Goal: Complete application form

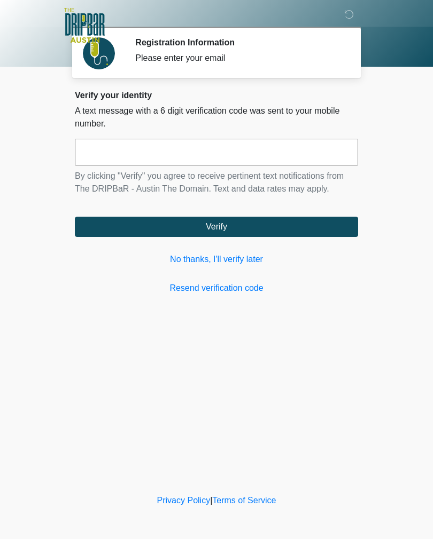
click at [116, 154] on input "text" at bounding box center [216, 152] width 283 height 27
type input "******"
click at [184, 228] on button "Verify" at bounding box center [216, 227] width 283 height 20
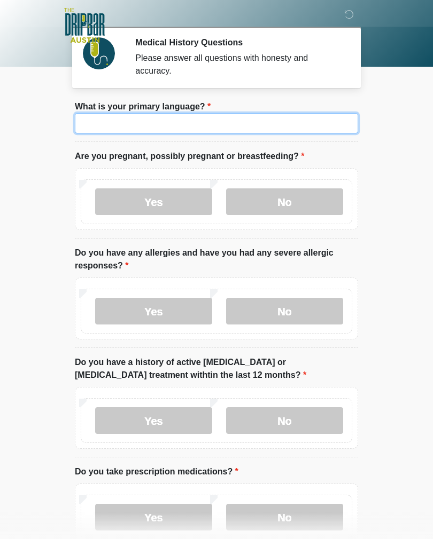
click at [110, 123] on input "What is your primary language?" at bounding box center [216, 123] width 283 height 20
type input "*******"
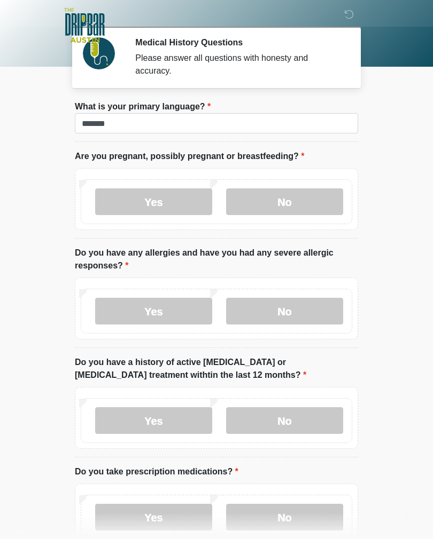
click at [266, 206] on label "No" at bounding box center [284, 202] width 117 height 27
click at [263, 305] on label "No" at bounding box center [284, 311] width 117 height 27
click at [266, 412] on label "No" at bounding box center [284, 420] width 117 height 27
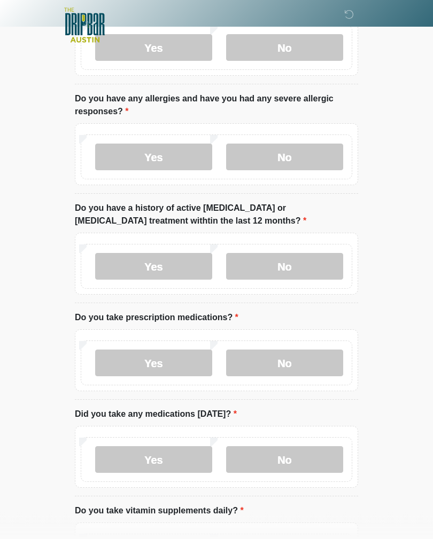
click at [272, 361] on label "No" at bounding box center [284, 363] width 117 height 27
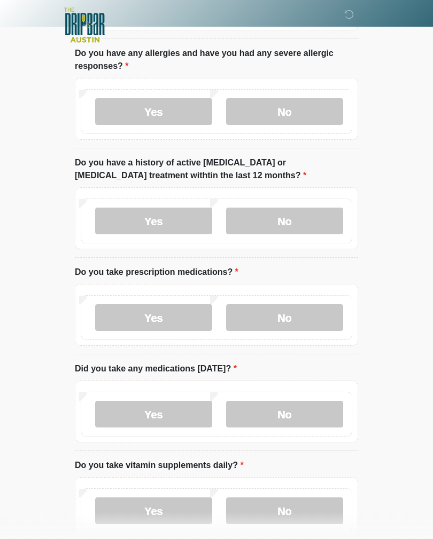
scroll to position [226, 0]
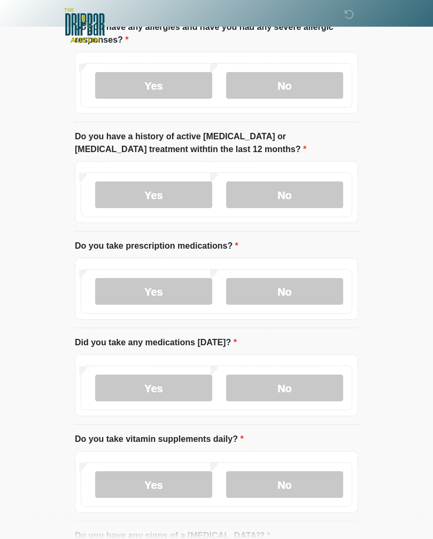
click at [274, 377] on label "No" at bounding box center [284, 388] width 117 height 27
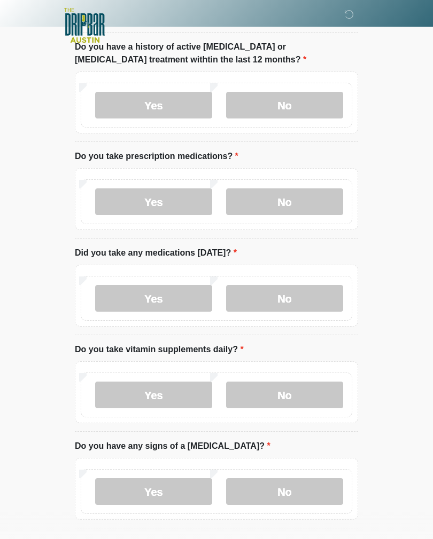
scroll to position [320, 0]
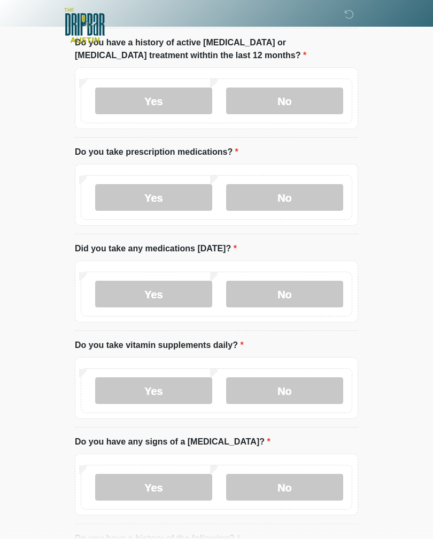
click at [276, 382] on label "No" at bounding box center [284, 391] width 117 height 27
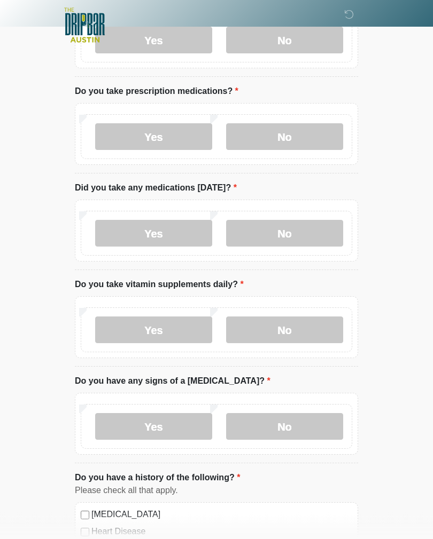
scroll to position [381, 0]
click at [270, 420] on label "No" at bounding box center [284, 426] width 117 height 27
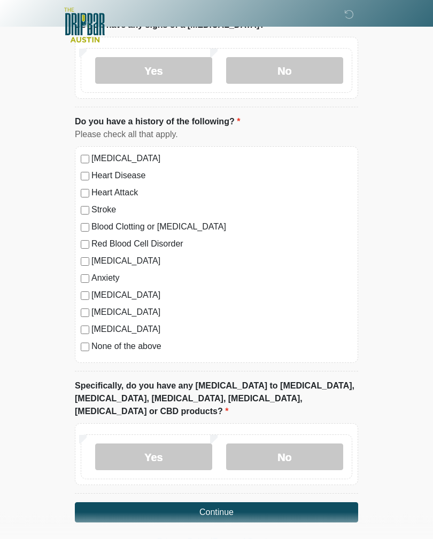
scroll to position [746, 0]
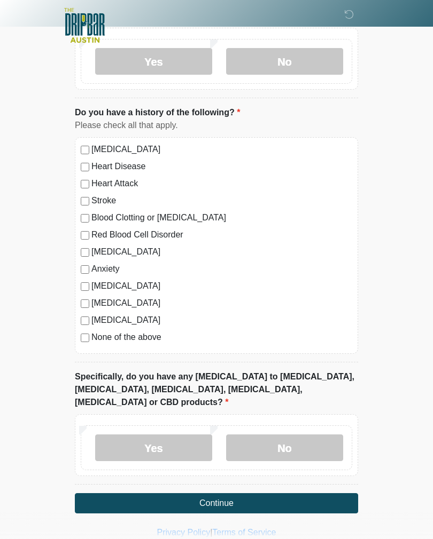
click at [264, 435] on label "No" at bounding box center [284, 448] width 117 height 27
click at [163, 493] on button "Continue" at bounding box center [216, 503] width 283 height 20
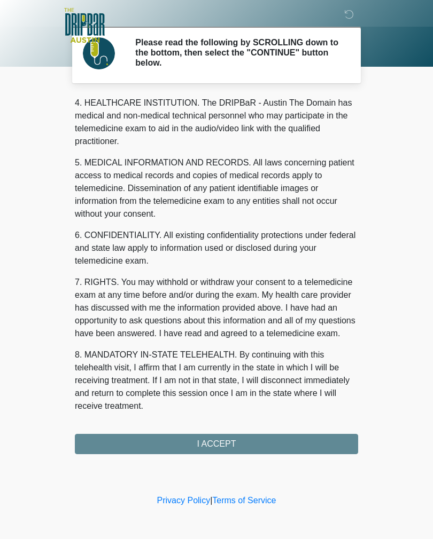
scroll to position [307, 0]
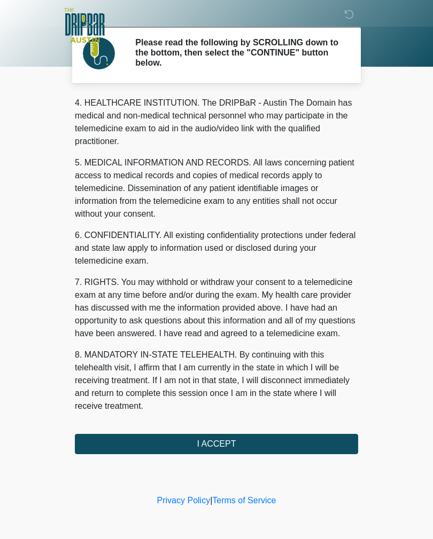
click at [141, 442] on button "I ACCEPT" at bounding box center [216, 444] width 283 height 20
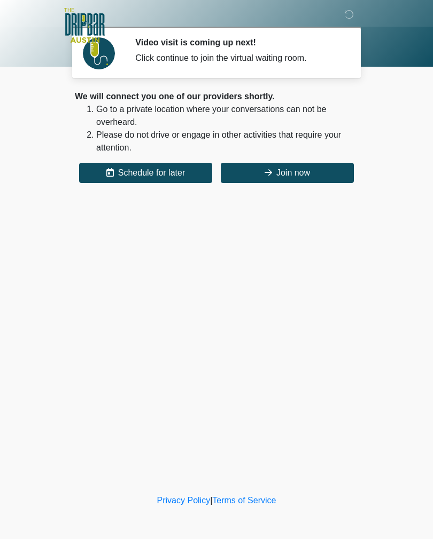
click at [292, 168] on button "Join now" at bounding box center [287, 173] width 133 height 20
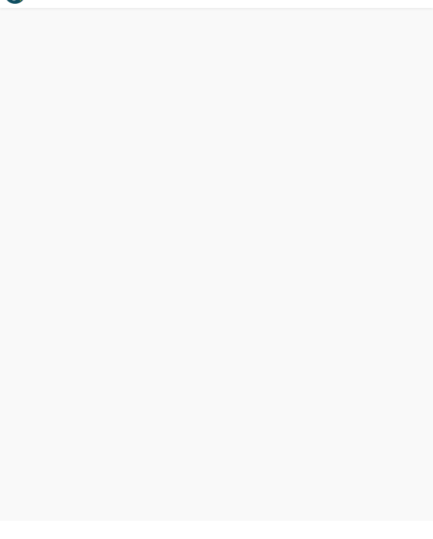
scroll to position [3, 0]
